Goal: Information Seeking & Learning: Learn about a topic

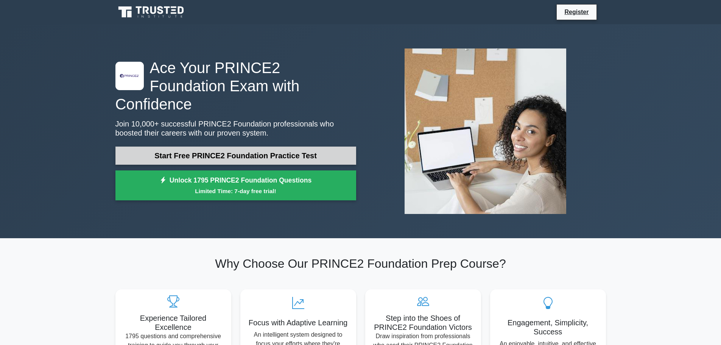
click at [219, 150] on link "Start Free PRINCE2 Foundation Practice Test" at bounding box center [235, 155] width 241 height 18
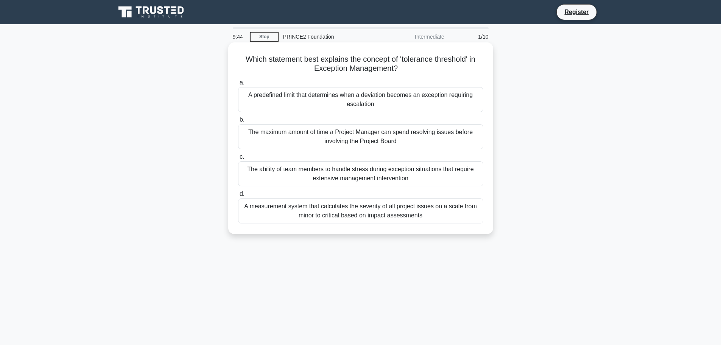
click at [267, 91] on div "A predefined limit that determines when a deviation becomes an exception requir…" at bounding box center [360, 99] width 245 height 25
click at [238, 85] on input "a. A predefined limit that determines when a deviation becomes an exception req…" at bounding box center [238, 82] width 0 height 5
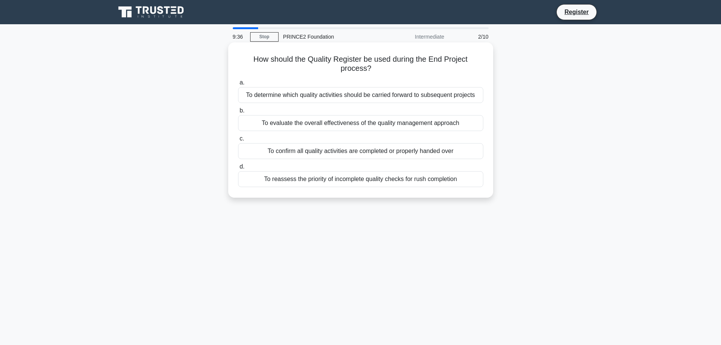
click at [273, 121] on div "To evaluate the overall effectiveness of the quality management approach" at bounding box center [360, 123] width 245 height 16
click at [238, 113] on input "b. To evaluate the overall effectiveness of the quality management approach" at bounding box center [238, 110] width 0 height 5
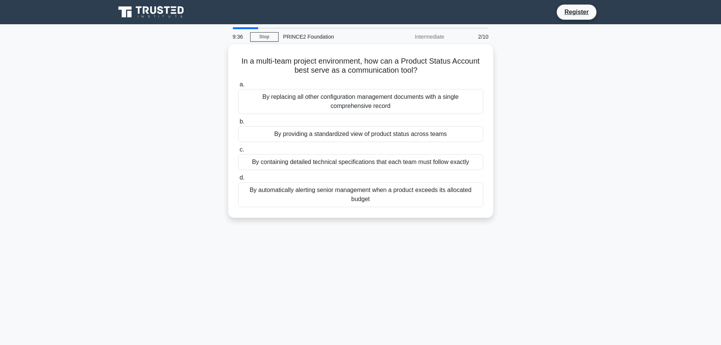
click at [273, 121] on label "b. By providing a standardized view of product status across teams" at bounding box center [360, 129] width 245 height 25
click at [238, 121] on input "b. By providing a standardized view of product status across teams" at bounding box center [238, 121] width 0 height 5
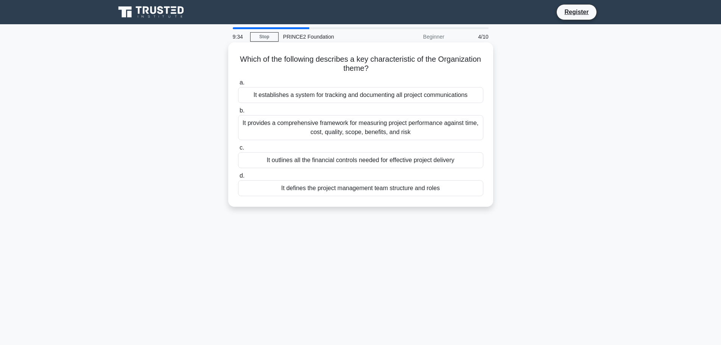
click at [275, 130] on div "It provides a comprehensive framework for measuring project performance against…" at bounding box center [360, 127] width 245 height 25
click at [238, 113] on input "b. It provides a comprehensive framework for measuring project performance agai…" at bounding box center [238, 110] width 0 height 5
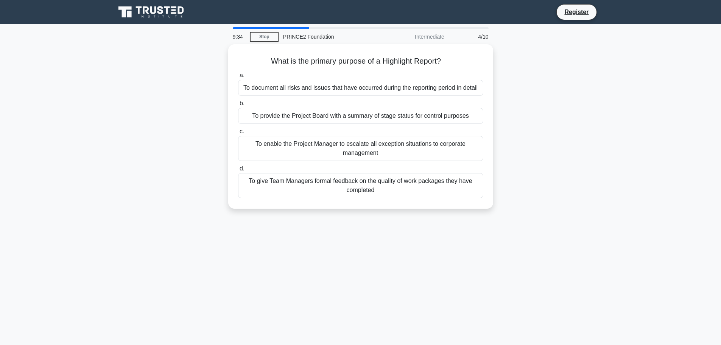
click at [275, 130] on label "c. To enable the Project Manager to escalate all exception situations to corpor…" at bounding box center [360, 144] width 245 height 34
click at [238, 130] on input "c. To enable the Project Manager to escalate all exception situations to corpor…" at bounding box center [238, 131] width 0 height 5
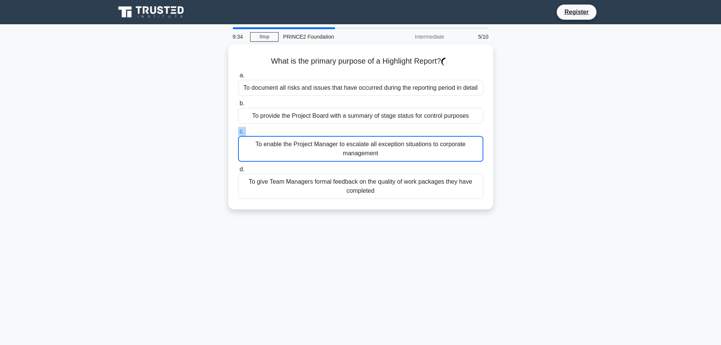
click at [275, 130] on label "c. To enable the Project Manager to escalate all exception situations to corpor…" at bounding box center [360, 144] width 245 height 35
click at [238, 130] on input "c. To enable the Project Manager to escalate all exception situations to corpor…" at bounding box center [238, 131] width 0 height 5
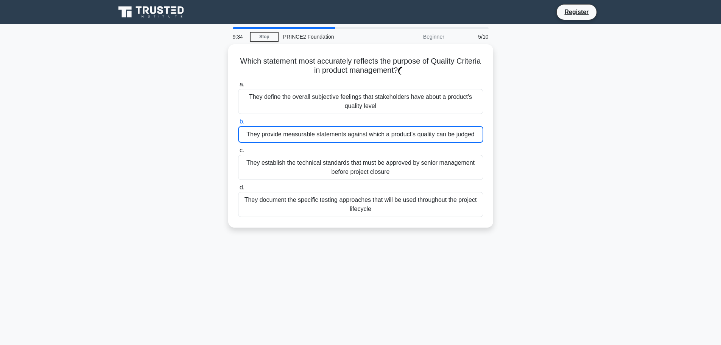
click at [275, 130] on div "They provide measurable statements against which a product's quality can be jud…" at bounding box center [360, 134] width 245 height 17
click at [238, 124] on input "b. They provide measurable statements against which a product's quality can be …" at bounding box center [238, 121] width 0 height 5
click at [275, 130] on div "They provide measurable statements against which a product's quality can be jud…" at bounding box center [360, 134] width 245 height 17
click at [238, 124] on input "b. They provide measurable statements against which a product's quality can be …" at bounding box center [238, 121] width 0 height 5
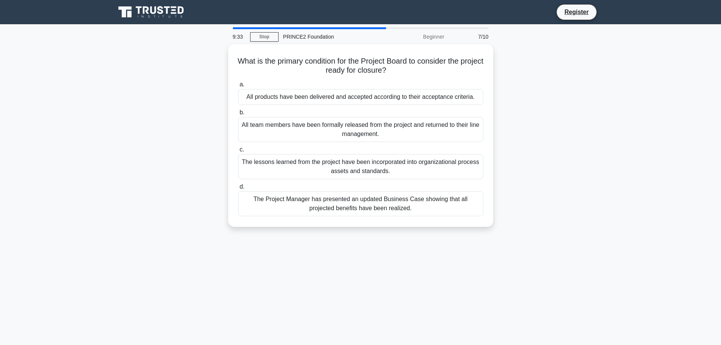
click at [275, 130] on div "All team members have been formally released from the project and returned to t…" at bounding box center [360, 129] width 245 height 25
click at [238, 115] on input "b. All team members have been formally released from the project and returned t…" at bounding box center [238, 112] width 0 height 5
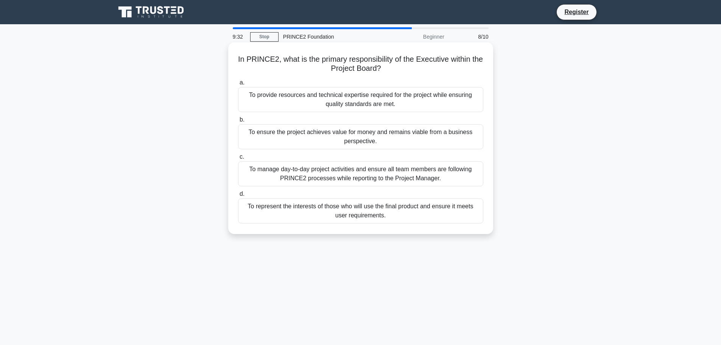
click at [275, 147] on div "To ensure the project achieves value for money and remains viable from a busine…" at bounding box center [360, 136] width 245 height 25
click at [238, 122] on input "b. To ensure the project achieves value for money and remains viable from a bus…" at bounding box center [238, 119] width 0 height 5
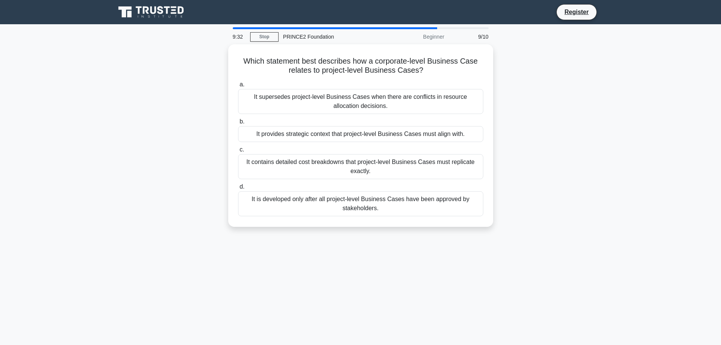
click at [275, 147] on label "c. It contains detailed cost breakdowns that project-level Business Cases must …" at bounding box center [360, 162] width 245 height 34
click at [238, 147] on input "c. It contains detailed cost breakdowns that project-level Business Cases must …" at bounding box center [238, 149] width 0 height 5
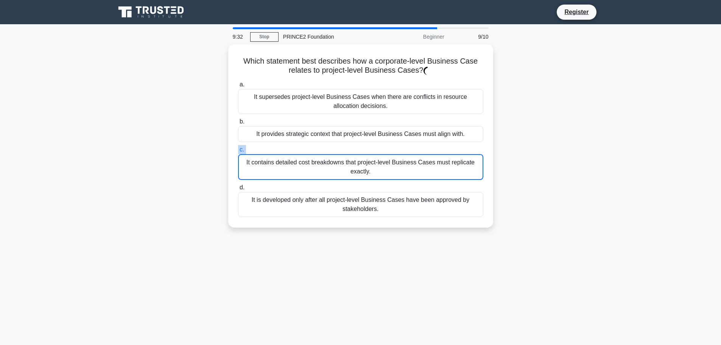
click at [275, 147] on label "c. It contains detailed cost breakdowns that project-level Business Cases must …" at bounding box center [360, 162] width 245 height 35
click at [238, 147] on input "c. It contains detailed cost breakdowns that project-level Business Cases must …" at bounding box center [238, 149] width 0 height 5
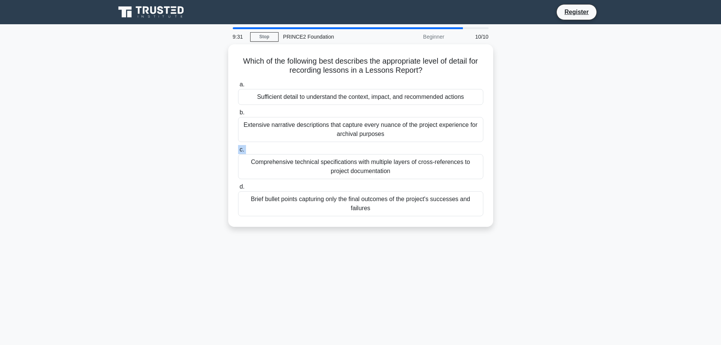
click at [275, 147] on label "c. Comprehensive technical specifications with multiple layers of cross-referen…" at bounding box center [360, 162] width 245 height 34
click at [238, 147] on input "c. Comprehensive technical specifications with multiple layers of cross-referen…" at bounding box center [238, 149] width 0 height 5
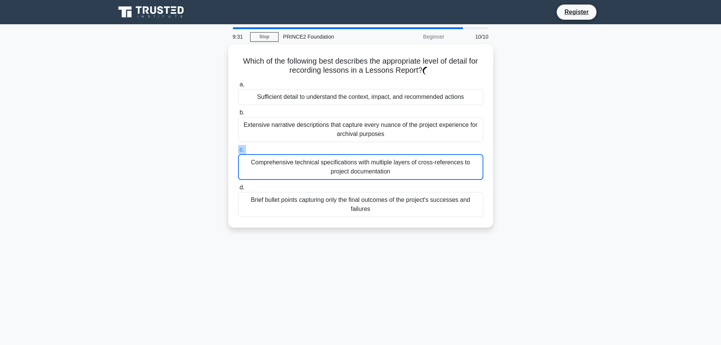
click at [275, 147] on label "c. Comprehensive technical specifications with multiple layers of cross-referen…" at bounding box center [360, 162] width 245 height 35
click at [238, 147] on input "c. Comprehensive technical specifications with multiple layers of cross-referen…" at bounding box center [238, 149] width 0 height 5
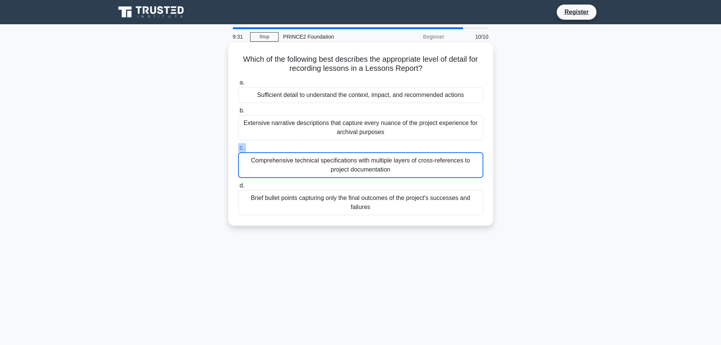
click at [275, 147] on label "c. Comprehensive technical specifications with multiple layers of cross-referen…" at bounding box center [360, 160] width 245 height 35
click at [238, 147] on input "c. Comprehensive technical specifications with multiple layers of cross-referen…" at bounding box center [238, 147] width 0 height 5
click at [275, 147] on label "c. Comprehensive technical specifications with multiple layers of cross-referen…" at bounding box center [360, 160] width 245 height 35
click at [238, 147] on input "c. Comprehensive technical specifications with multiple layers of cross-referen…" at bounding box center [238, 147] width 0 height 5
